Goal: Task Accomplishment & Management: Complete application form

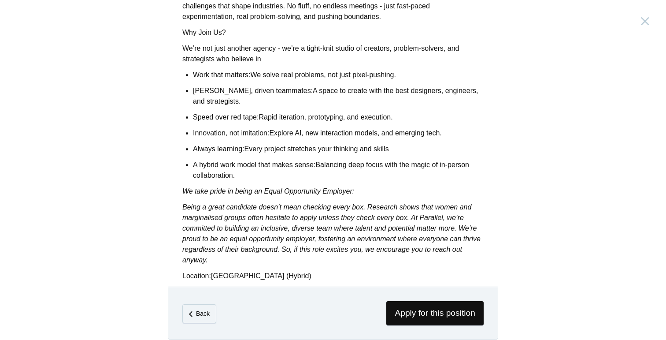
scroll to position [708, 0]
click at [435, 304] on span "Apply for this position" at bounding box center [435, 313] width 97 height 24
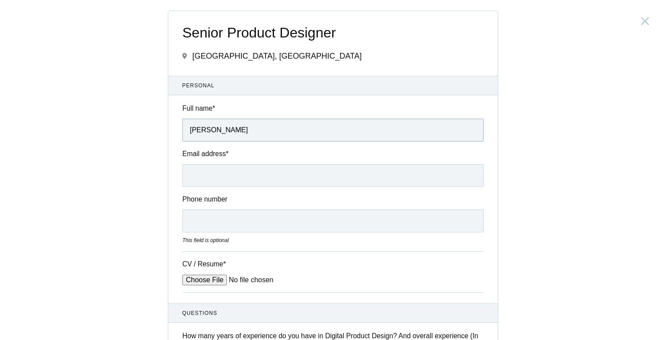
type input "Yashmi Shah"
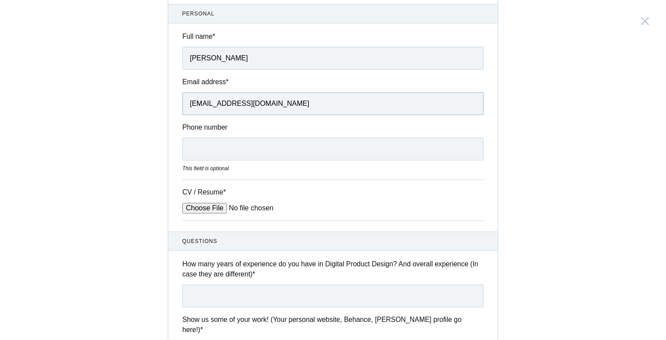
scroll to position [89, 0]
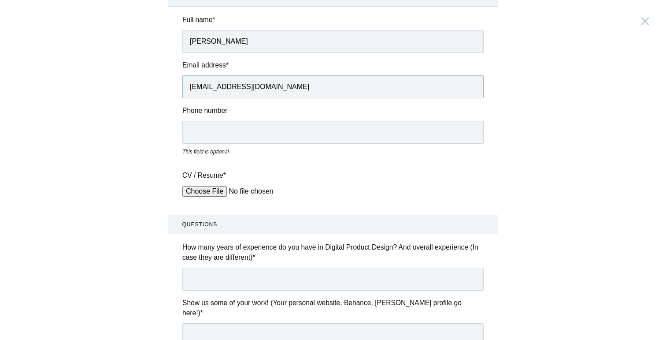
type input "yashmishah3@gmail.com"
click at [189, 134] on input "9820003799" at bounding box center [332, 132] width 301 height 23
type input "+919820003799"
click at [206, 190] on input "CV / Resume *" at bounding box center [249, 191] width 134 height 11
type input "C:\fakepath\Yashmi_Shah_Resume.pdf"
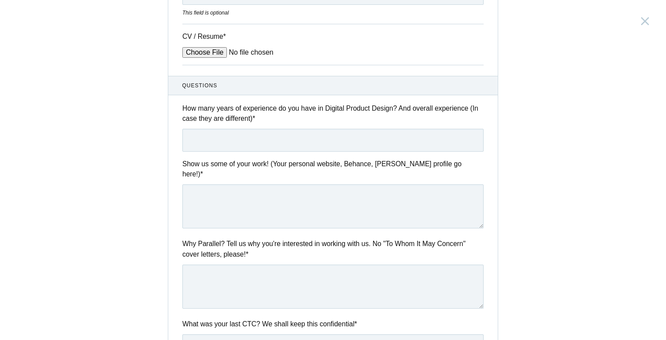
scroll to position [230, 0]
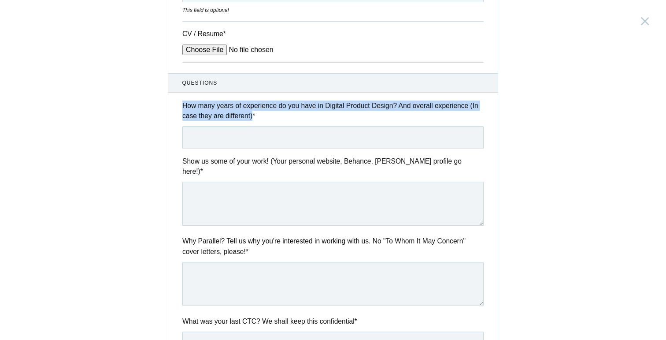
drag, startPoint x: 182, startPoint y: 104, endPoint x: 265, endPoint y: 118, distance: 84.1
click at [265, 118] on div "How many years of experience do you have in Digital Product Design? And overall…" at bounding box center [333, 124] width 330 height 48
copy label "How many years of experience do you have in Digital Product Design? And overall…"
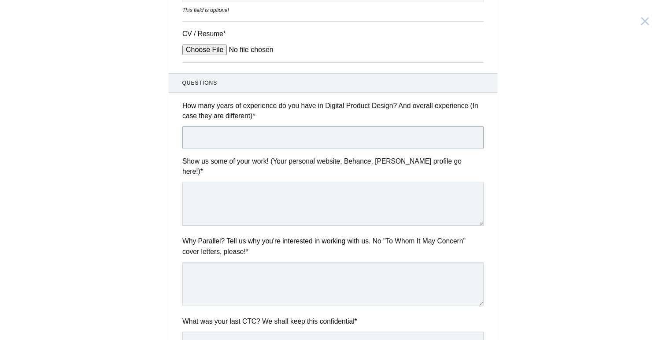
click at [289, 135] on input "text" at bounding box center [332, 137] width 301 height 23
paste input "Digital Product Design experience: ~3 years Overall design experience: ~4.5 yea…"
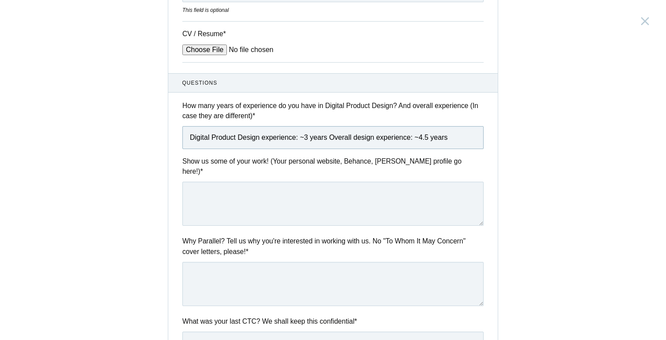
click at [303, 138] on input "Digital Product Design experience: ~3 years Overall design experience: ~4.5 yea…" at bounding box center [332, 137] width 301 height 23
click at [326, 136] on input "Digital Product Design experience: 3 years Overall design experience: ~4.5 years" at bounding box center [332, 137] width 301 height 23
click at [421, 138] on input "Digital Product Design experience: 3 years & Overall design experience: ~4.5 ye…" at bounding box center [332, 137] width 301 height 23
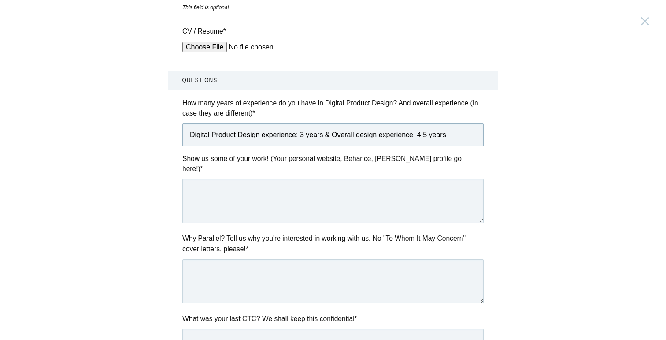
scroll to position [235, 0]
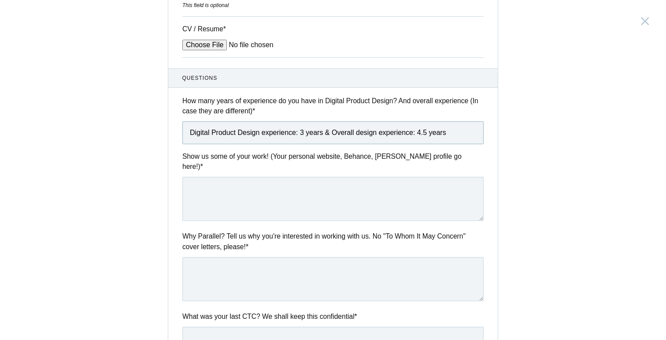
click at [329, 133] on input "Digital Product Design experience: 3 years & Overall design experience: 4.5 yea…" at bounding box center [332, 132] width 301 height 23
drag, startPoint x: 331, startPoint y: 133, endPoint x: 178, endPoint y: 130, distance: 153.0
click at [178, 132] on div "How many years of experience do you have in Digital Product Design? And overall…" at bounding box center [333, 120] width 330 height 48
click at [318, 138] on input "Overall design experience: 4.5 years" at bounding box center [332, 132] width 301 height 23
paste input "Digital Product Design experience: 3 years &"
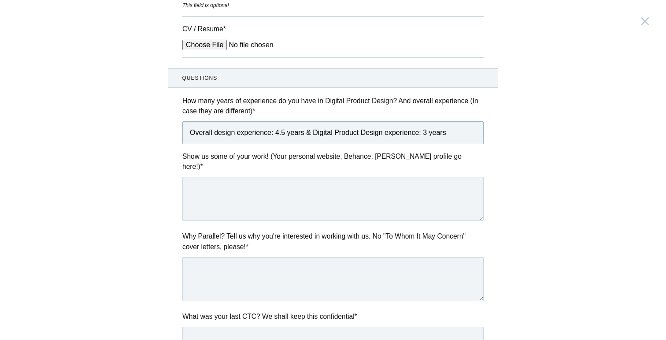
type input "Overall design experience: 4.5 years & Digital Product Design experience: 3 yea…"
click at [284, 180] on textarea at bounding box center [332, 199] width 301 height 44
paste textarea "https://www.yashmishah.com/uiux"
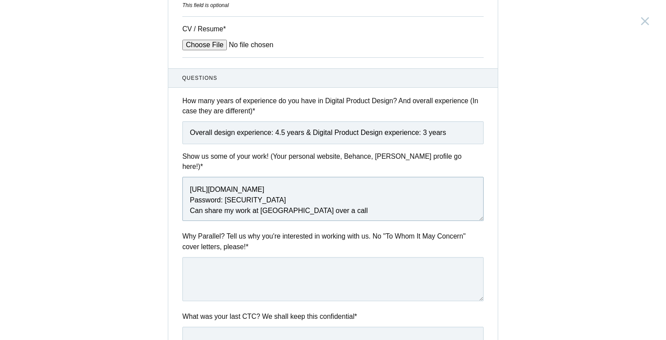
click at [288, 199] on textarea "https://www.yashmishah.com/uiux Password: byYashmi Can share my work at Vestwel…" at bounding box center [332, 199] width 301 height 44
click at [369, 194] on textarea "https://www.yashmishah.com/uiux Password: byYashmi Can share my work at Vestwel…" at bounding box center [332, 199] width 301 height 44
drag, startPoint x: 386, startPoint y: 204, endPoint x: 189, endPoint y: 202, distance: 196.6
click at [189, 202] on textarea "https://www.yashmishah.com/uiux Password: byYashmi Can share my work at Vestwel…" at bounding box center [332, 199] width 301 height 44
paste textarea "Due to NDA terms, I’m unable to share my Vestwell work publicly, but I’d be hap…"
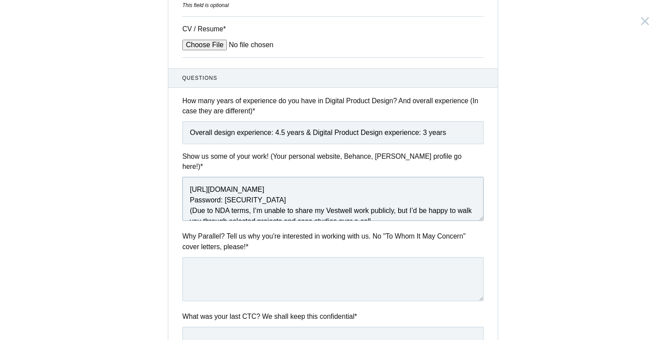
scroll to position [5, 0]
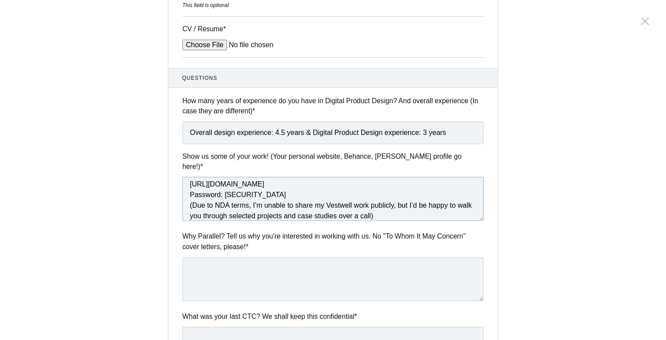
drag, startPoint x: 389, startPoint y: 197, endPoint x: 167, endPoint y: 198, distance: 221.3
click at [167, 198] on div "Senior Product Designer India, Bengaluru Submitting form failed, try again. Ret…" at bounding box center [333, 170] width 666 height 340
drag, startPoint x: 387, startPoint y: 208, endPoint x: 186, endPoint y: 196, distance: 201.8
click at [186, 196] on textarea "https://www.yashmishah.com/uiux Password: byYashmi (Due to NDA terms, I’m unabl…" at bounding box center [332, 199] width 301 height 44
click at [246, 197] on textarea "https://www.yashmishah.com/uiux Password: byYashmi (Due to NDA terms, I’m unabl…" at bounding box center [332, 199] width 301 height 44
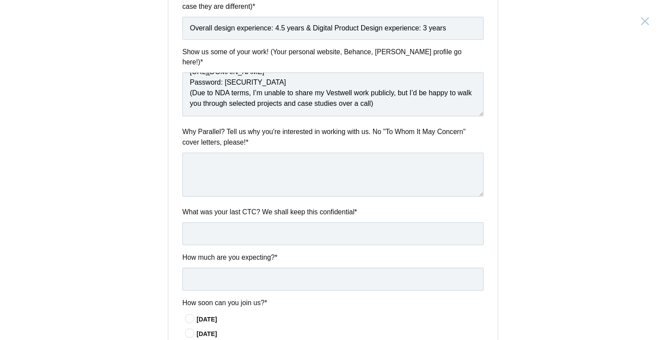
scroll to position [340, 0]
type textarea "https://www.yashmishah.com/uiux Password: byYashmi (Due to NDA terms, I’m unabl…"
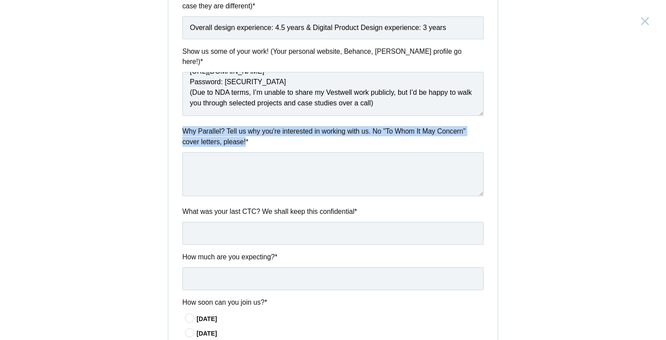
drag, startPoint x: 249, startPoint y: 130, endPoint x: 182, endPoint y: 118, distance: 67.3
click at [182, 126] on label "Why Parallel? Tell us why you're interested in working with us. No "To Whom It …" at bounding box center [332, 136] width 301 height 21
copy label "Why Parallel? Tell us why you're interested in working with us. No "To Whom It …"
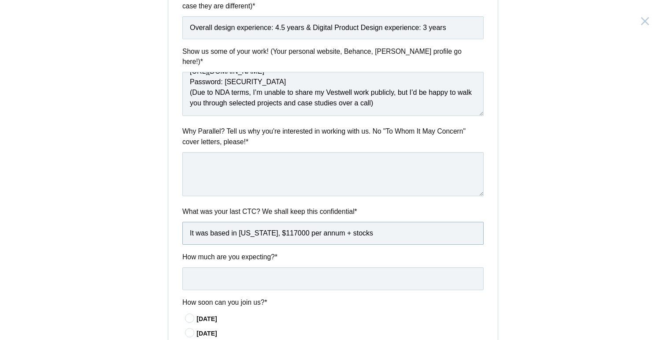
click at [233, 222] on input "It was based in New York, $117000 per annum + stocks" at bounding box center [332, 233] width 301 height 23
click at [281, 222] on input "It was based out of New York, $117000 per annum + stocks" at bounding box center [332, 233] width 301 height 23
drag, startPoint x: 297, startPoint y: 218, endPoint x: 177, endPoint y: 223, distance: 120.4
click at [177, 222] on div "What was your last CTC? We shall keep this confidential * It was based out of N…" at bounding box center [333, 225] width 330 height 38
click at [345, 224] on input "$117000 per annum + stocks" at bounding box center [332, 233] width 301 height 23
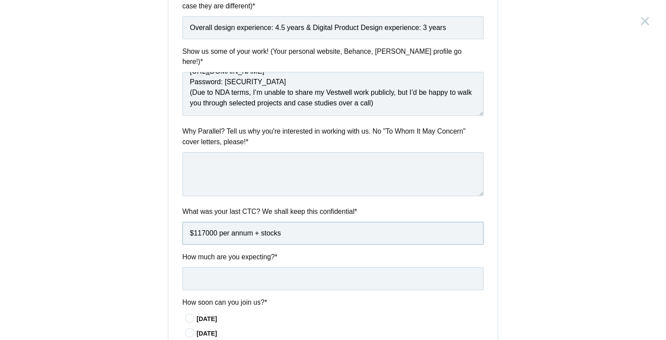
paste input "It was based out of New York, NY,"
click at [287, 222] on input "$117000 per annum + stocks It was based out of New York, NY," at bounding box center [332, 233] width 301 height 23
click at [398, 223] on input "$117000 per annum + stocks (It was based out of New York, NY," at bounding box center [332, 233] width 301 height 23
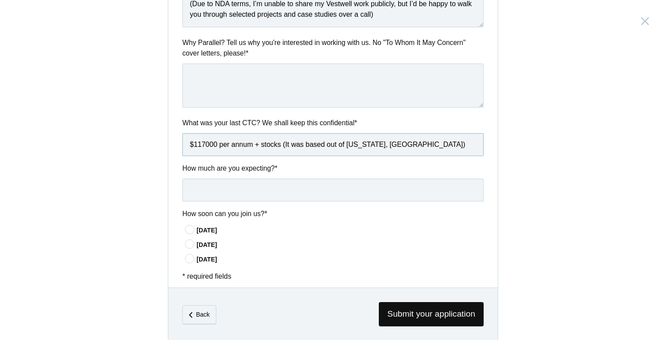
scroll to position [428, 0]
type input "$117000 per annum + stocks (It was based out of New York, NY)"
click at [310, 179] on input "text" at bounding box center [332, 190] width 301 height 23
drag, startPoint x: 184, startPoint y: 156, endPoint x: 306, endPoint y: 157, distance: 122.1
click at [306, 164] on label "How much are you expecting? *" at bounding box center [332, 169] width 301 height 10
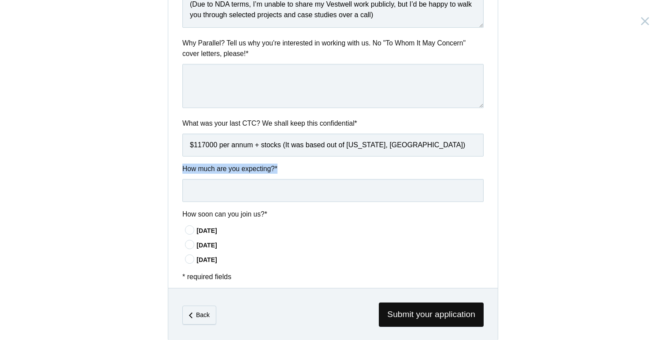
copy label "How much are you expecting? *"
click at [285, 179] on input "text" at bounding box center [332, 190] width 301 height 23
paste input "Based on my experience in digital product design and market benchmarks for seni…"
type input "Based on my experience in digital product design and market benchmarks for seni…"
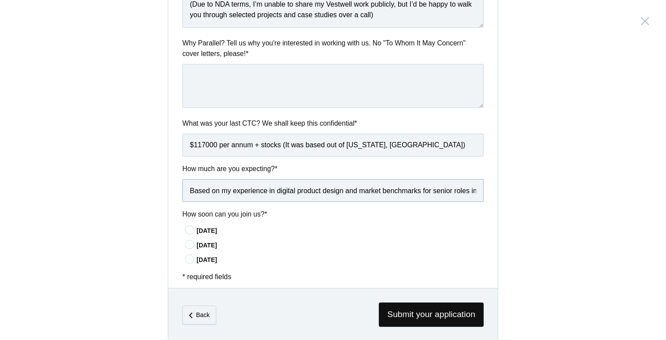
drag, startPoint x: 480, startPoint y: 178, endPoint x: 163, endPoint y: 178, distance: 317.4
click at [163, 178] on div "Senior Product Designer India, Bengaluru Submitting form failed, try again. Ret…" at bounding box center [333, 170] width 666 height 340
paste input "I’m expecting around ₹22–26 LPA. I’m open to discussing this further depending …"
click at [219, 181] on input "I’m expecting around ₹22–26 LPA. I’m open to discussing this further depending …" at bounding box center [332, 190] width 301 height 23
type input "I’m expecting around ₹20–24 LPA. I’m open to discussing this further depending …"
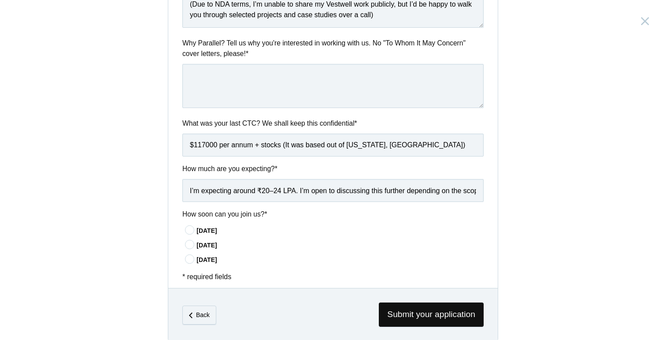
click at [186, 242] on icon at bounding box center [190, 245] width 16 height 6
click at [0, 0] on input"] "In 30 days" at bounding box center [0, 0] width 0 height 0
click at [191, 227] on icon at bounding box center [190, 230] width 16 height 6
click at [0, 0] on input"] "In 15 days" at bounding box center [0, 0] width 0 height 0
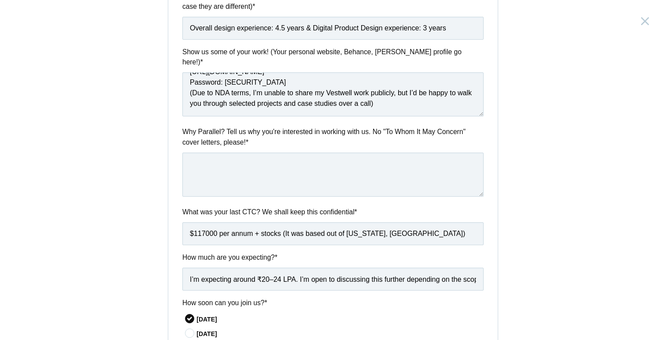
scroll to position [316, 0]
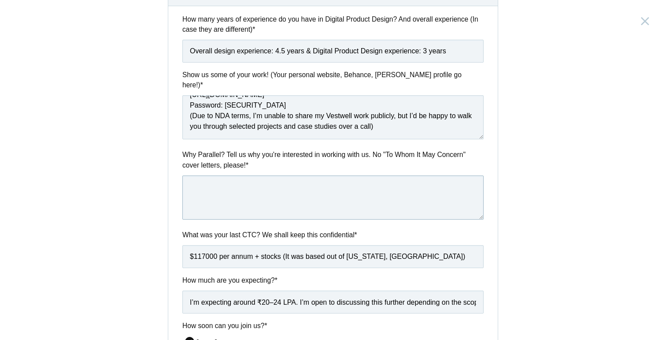
click at [281, 185] on textarea at bounding box center [332, 197] width 301 height 44
paste textarea "After beginning my career post graduation at California College of the Arts at …"
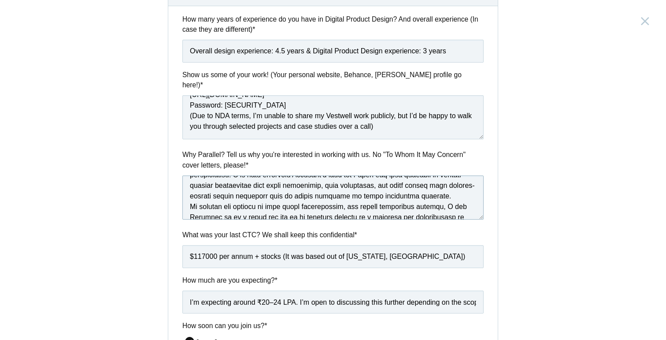
scroll to position [184, 0]
drag, startPoint x: 342, startPoint y: 183, endPoint x: 320, endPoint y: 182, distance: 22.1
click at [320, 182] on textarea at bounding box center [332, 197] width 301 height 44
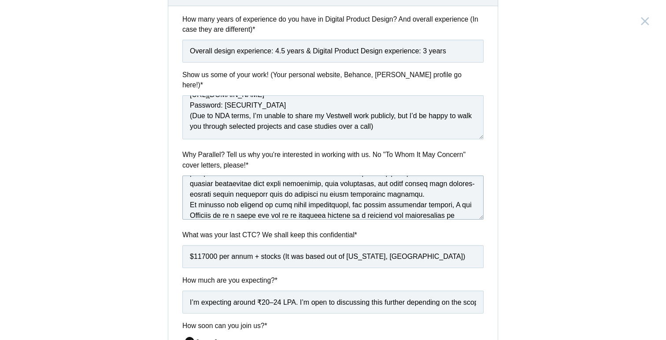
click at [361, 183] on textarea at bounding box center [332, 197] width 301 height 44
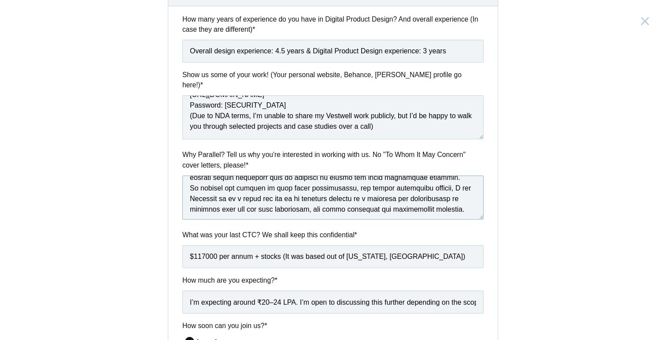
scroll to position [203, 0]
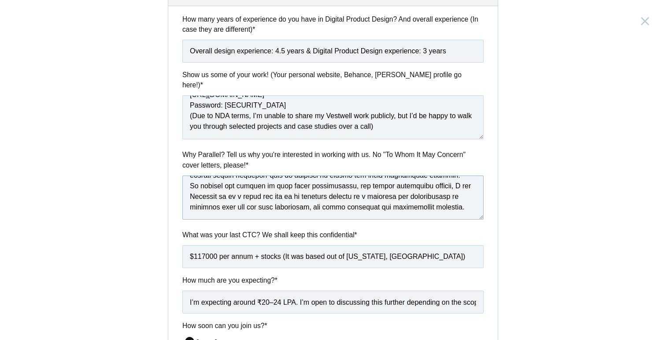
click at [268, 178] on textarea at bounding box center [332, 197] width 301 height 44
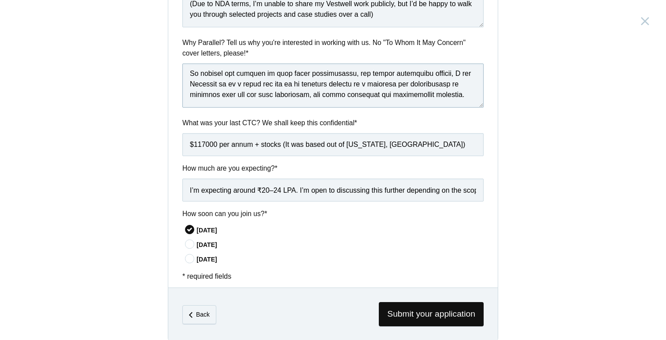
scroll to position [428, 0]
type textarea "After beginning my career post graduation at California College of the Arts at …"
drag, startPoint x: 269, startPoint y: 177, endPoint x: 263, endPoint y: 177, distance: 6.2
click at [263, 179] on input "I’m expecting around ₹20–24 LPA. I’m open to discussing this further depending …" at bounding box center [332, 190] width 301 height 23
click at [302, 209] on label "How soon can you join us? *" at bounding box center [332, 214] width 301 height 10
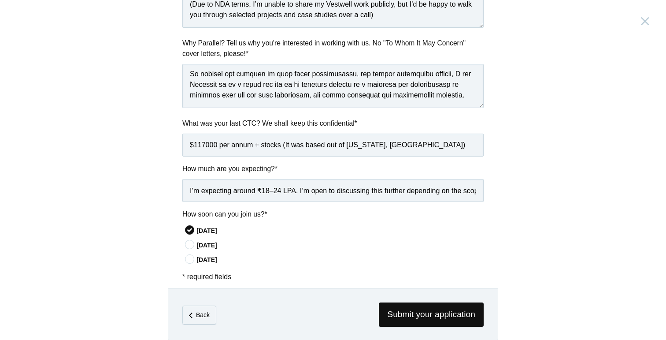
scroll to position [424, 0]
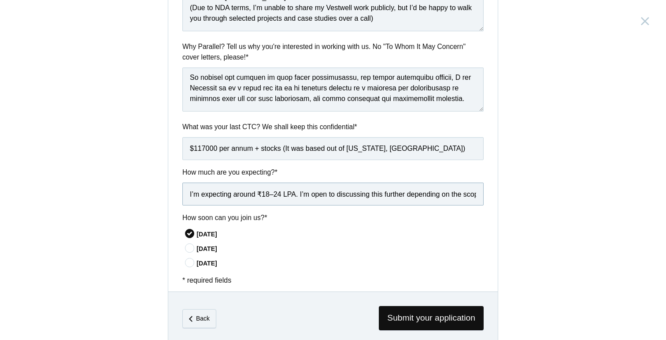
click at [269, 182] on input "I’m expecting around ₹18–24 LPA. I’m open to discussing this further depending …" at bounding box center [332, 193] width 301 height 23
click at [310, 230] on div "In 15 days" at bounding box center [340, 234] width 287 height 9
click at [0, 0] on input"] "In 15 days" at bounding box center [0, 0] width 0 height 0
click at [281, 182] on input "I’m expecting around ₹20–24 LPA. I’m open to discussing this further depending …" at bounding box center [332, 193] width 301 height 23
click at [356, 242] on div "In 15 days In 30 days In 60 days" at bounding box center [332, 248] width 301 height 40
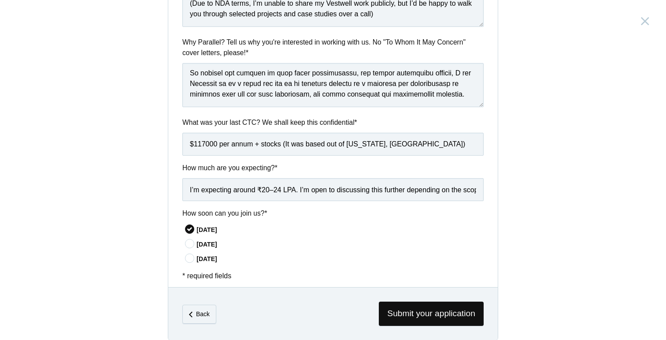
scroll to position [428, 0]
click at [280, 179] on input "I’m expecting around ₹20–24 LPA. I’m open to discussing this further depending …" at bounding box center [332, 190] width 301 height 23
click at [319, 224] on div "In 15 days" at bounding box center [334, 229] width 299 height 11
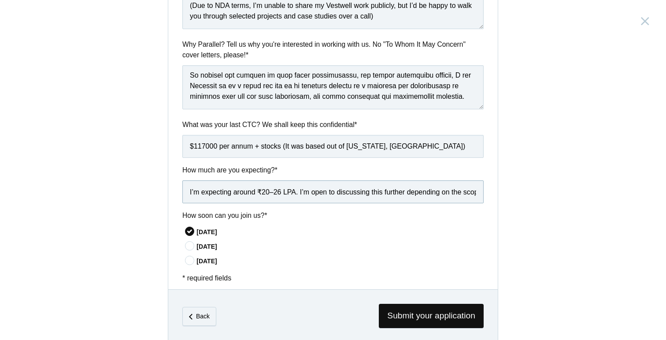
click at [403, 180] on input "I’m expecting around ₹20–26 LPA. I’m open to discussing this further depending …" at bounding box center [332, 191] width 301 height 23
click at [408, 180] on input "I’m expecting around ₹20–26 LPA. I’m open to discussing this further depending …" at bounding box center [332, 191] width 301 height 23
click at [446, 180] on input "I’m expecting around ₹20–26 LPA. I’m open to discussing this further depending …" at bounding box center [332, 191] width 301 height 23
click at [329, 180] on input "I’m expecting around ₹20–26 LPA. I’m open to discussing this further considerin…" at bounding box center [332, 191] width 301 height 23
click at [362, 180] on input "Based on my research on the market rate of a Senior Product Designer, I’m expec…" at bounding box center [332, 191] width 301 height 23
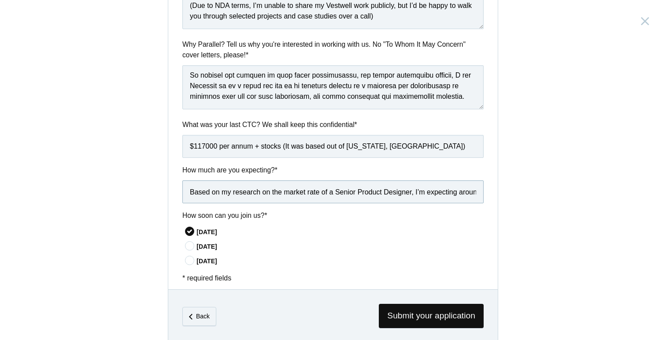
click at [323, 180] on input "Based on my research on the market rate of a Senior Product Designer, I’m expec…" at bounding box center [332, 191] width 301 height 23
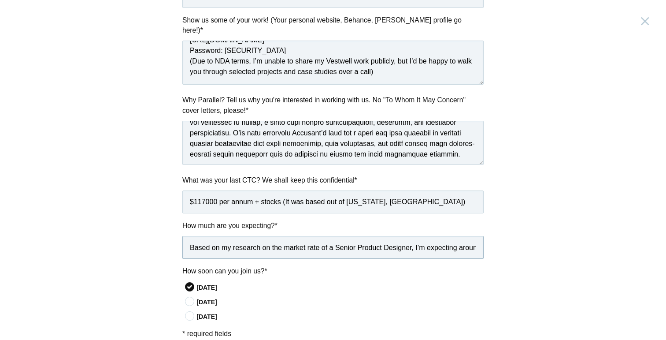
scroll to position [171, 0]
type input "Based on my research on the market rate of a Senior Product Designer, I’m expec…"
click at [234, 121] on textarea at bounding box center [332, 143] width 301 height 44
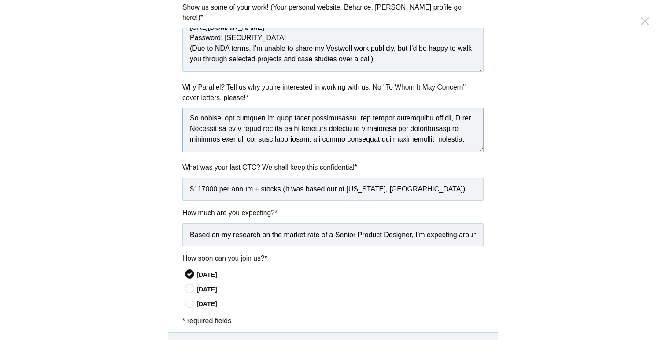
scroll to position [387, 0]
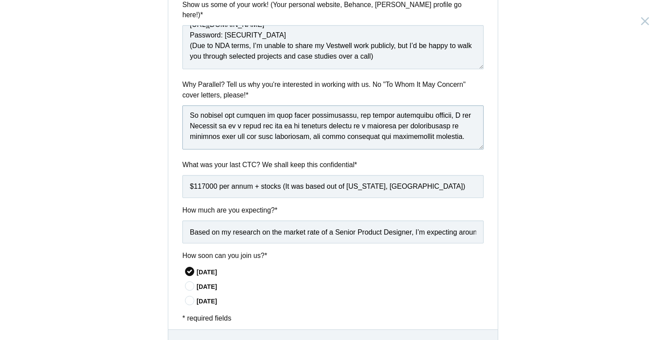
click at [452, 128] on textarea at bounding box center [332, 127] width 301 height 44
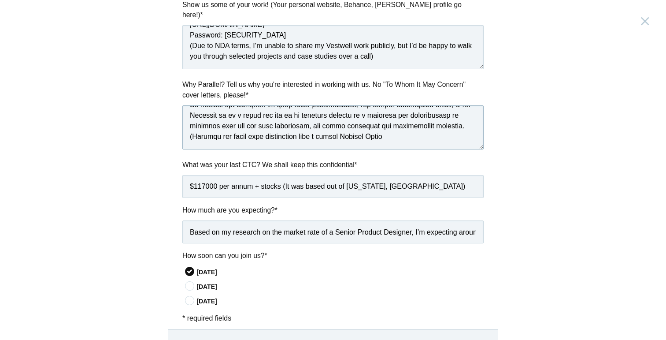
scroll to position [227, 0]
drag, startPoint x: 390, startPoint y: 132, endPoint x: 181, endPoint y: 134, distance: 208.9
click at [180, 133] on div "Why Parallel? Tell us why you're interested in working with us. No "To Whom It …" at bounding box center [333, 115] width 330 height 73
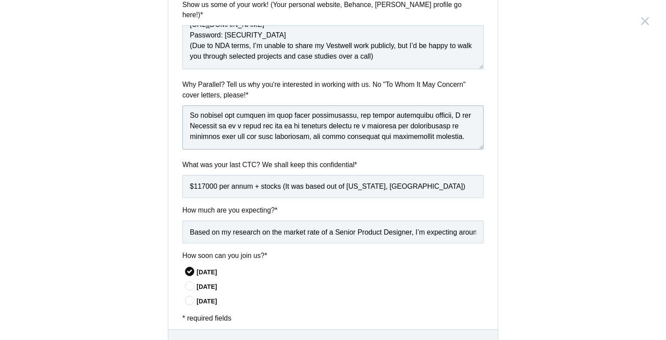
scroll to position [225, 0]
paste textarea "Finding out about this opportunity from a friend, Vrushti Desai, who spoke high…"
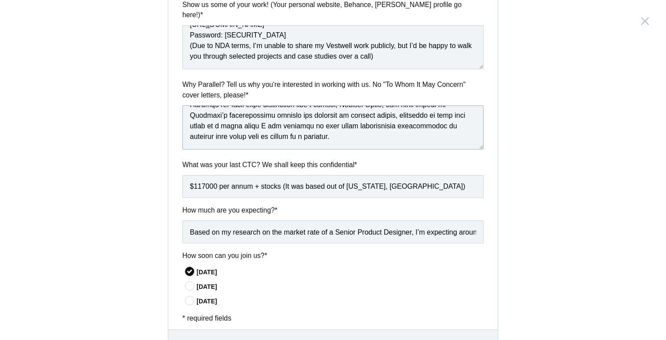
scroll to position [243, 0]
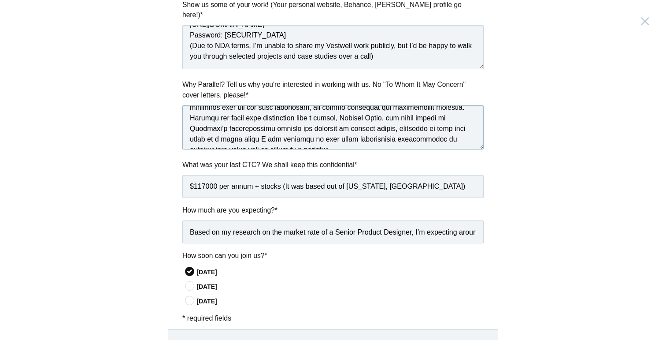
click at [190, 115] on textarea at bounding box center [332, 127] width 301 height 44
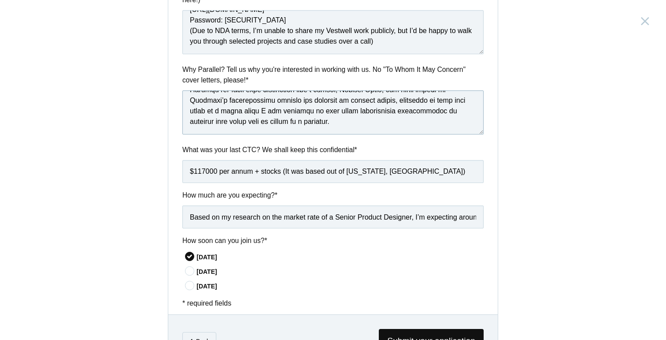
scroll to position [264, 0]
click at [337, 118] on textarea at bounding box center [332, 112] width 301 height 44
type textarea "After beginning my career post graduation at California College of the Arts at …"
click at [441, 329] on span "Submit your application" at bounding box center [431, 341] width 105 height 24
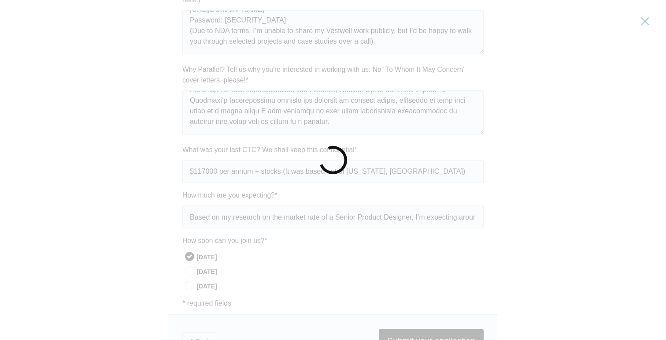
scroll to position [0, 0]
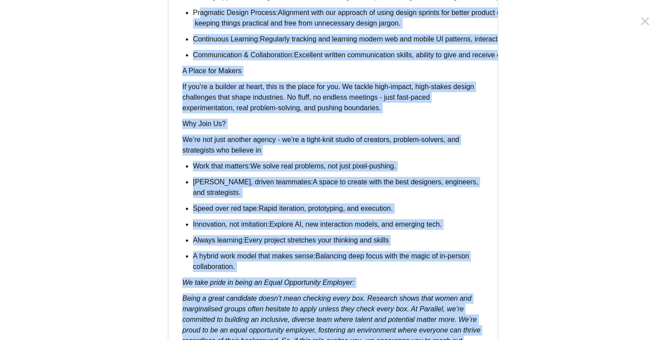
scroll to position [616, 0]
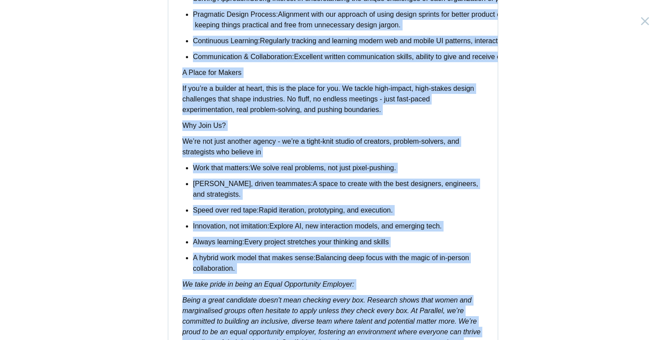
drag, startPoint x: 205, startPoint y: 251, endPoint x: 199, endPoint y: -7, distance: 258.8
click at [199, 0] on html "Services Work About Careers Contact LinkedIn Twitter (X) Do more The possibilit…" at bounding box center [333, 170] width 666 height 340
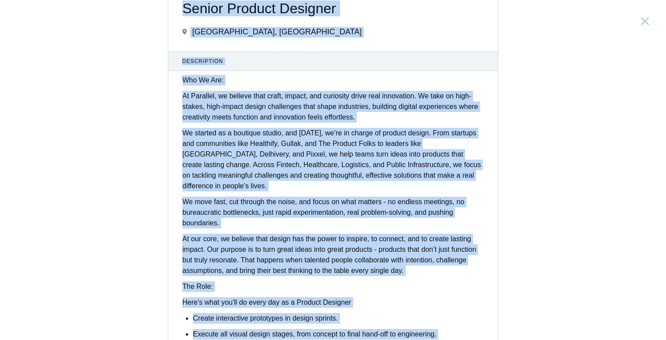
scroll to position [27, 0]
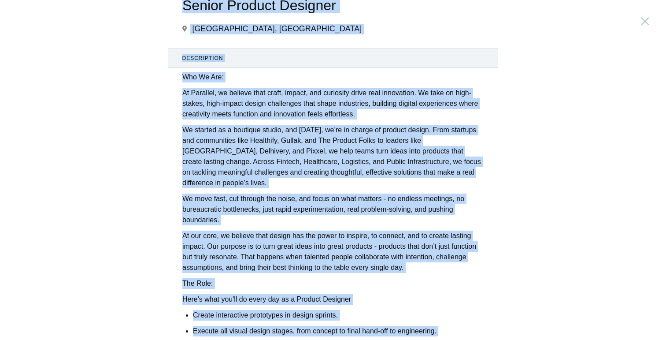
copy body "Services Work About Careers Contact LinkedIn Twitter (X) Do more The possibilit…"
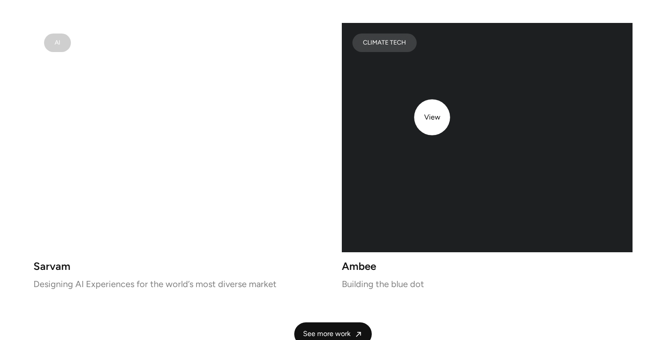
scroll to position [1818, 0]
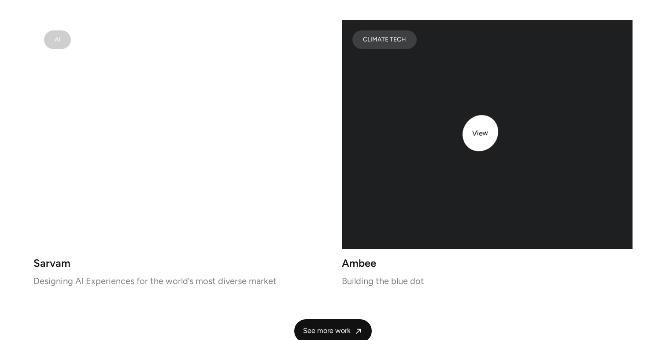
click at [487, 126] on video at bounding box center [487, 134] width 291 height 229
click at [186, 158] on video at bounding box center [178, 134] width 291 height 229
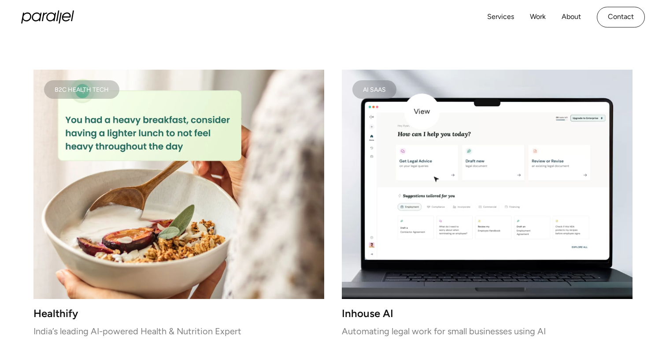
scroll to position [1163, 0]
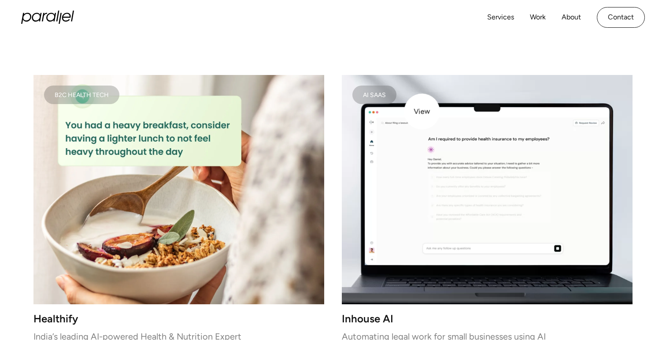
click at [422, 112] on video at bounding box center [487, 189] width 291 height 229
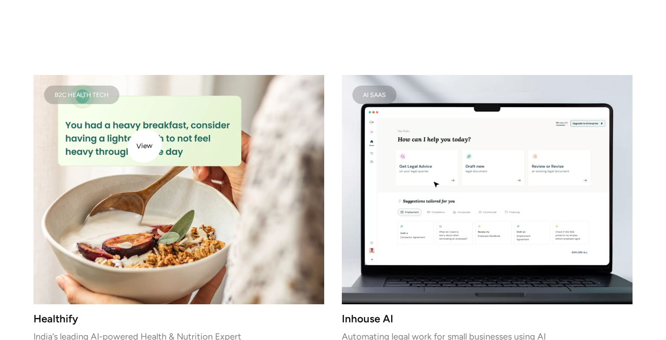
click at [135, 153] on img at bounding box center [178, 189] width 291 height 229
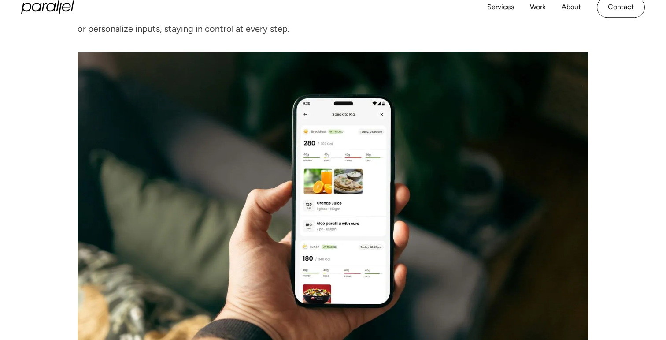
scroll to position [3684, 0]
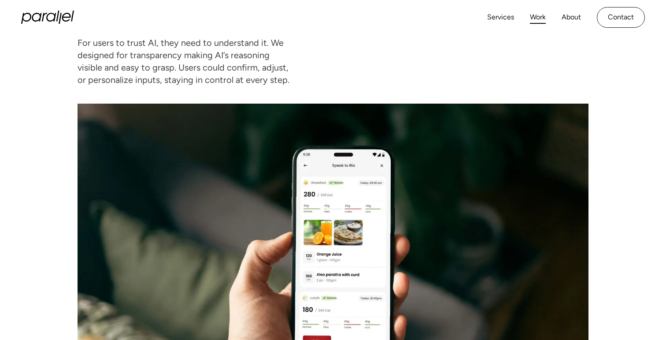
click at [539, 19] on link "Work" at bounding box center [538, 17] width 16 height 13
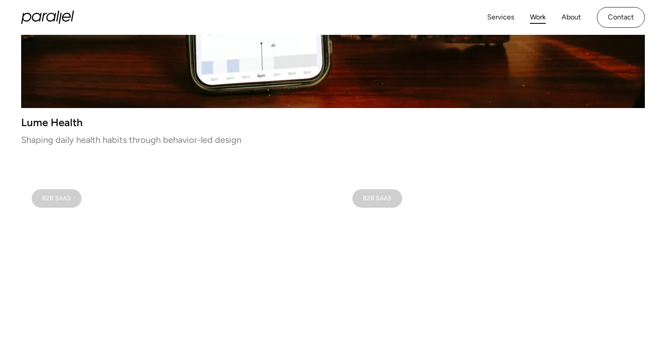
scroll to position [457, 0]
